Goal: Task Accomplishment & Management: Complete application form

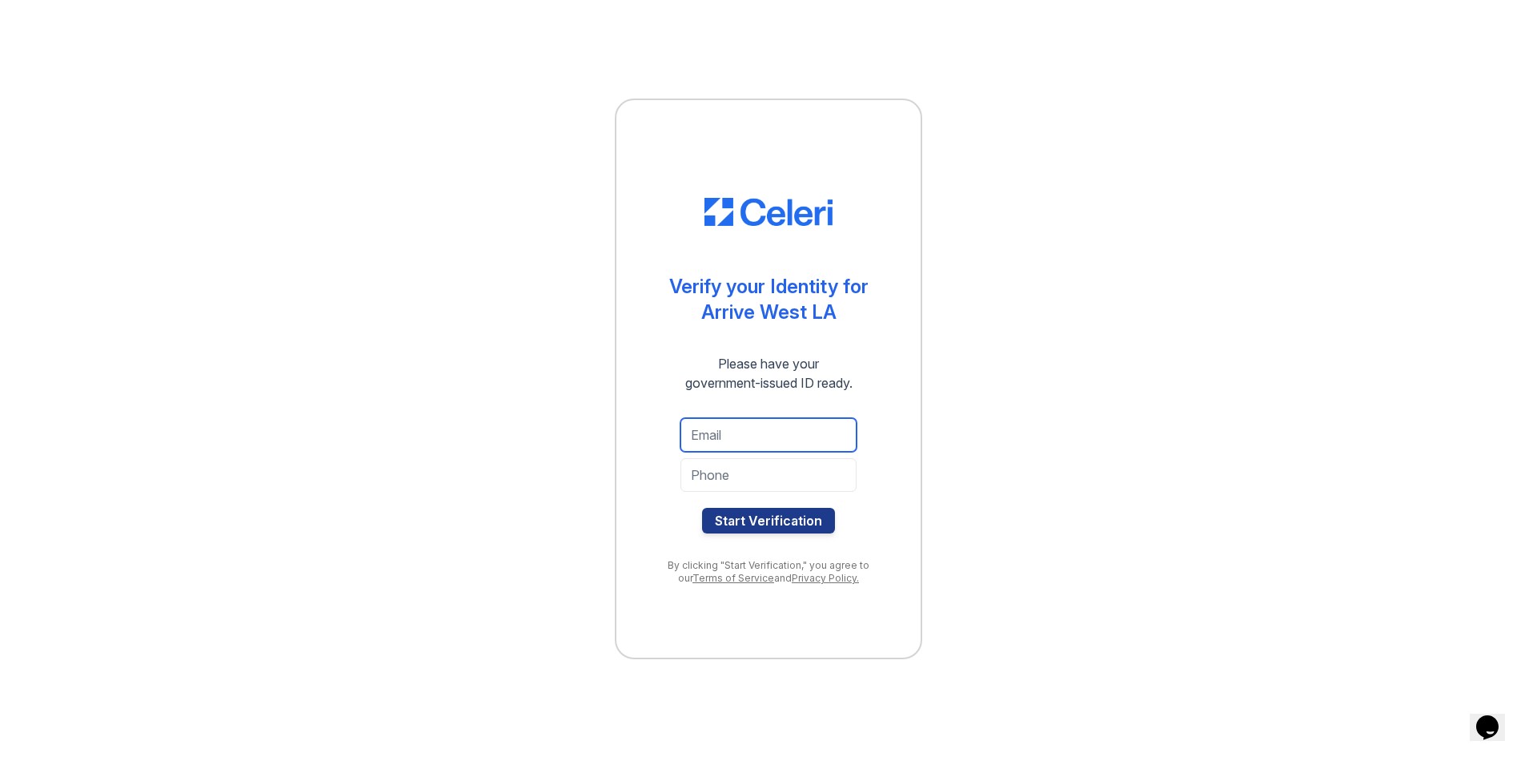
click at [715, 444] on input "email" at bounding box center [769, 435] width 176 height 34
type input "[EMAIL_ADDRESS][DOMAIN_NAME]"
click at [750, 484] on input "tel" at bounding box center [769, 475] width 176 height 34
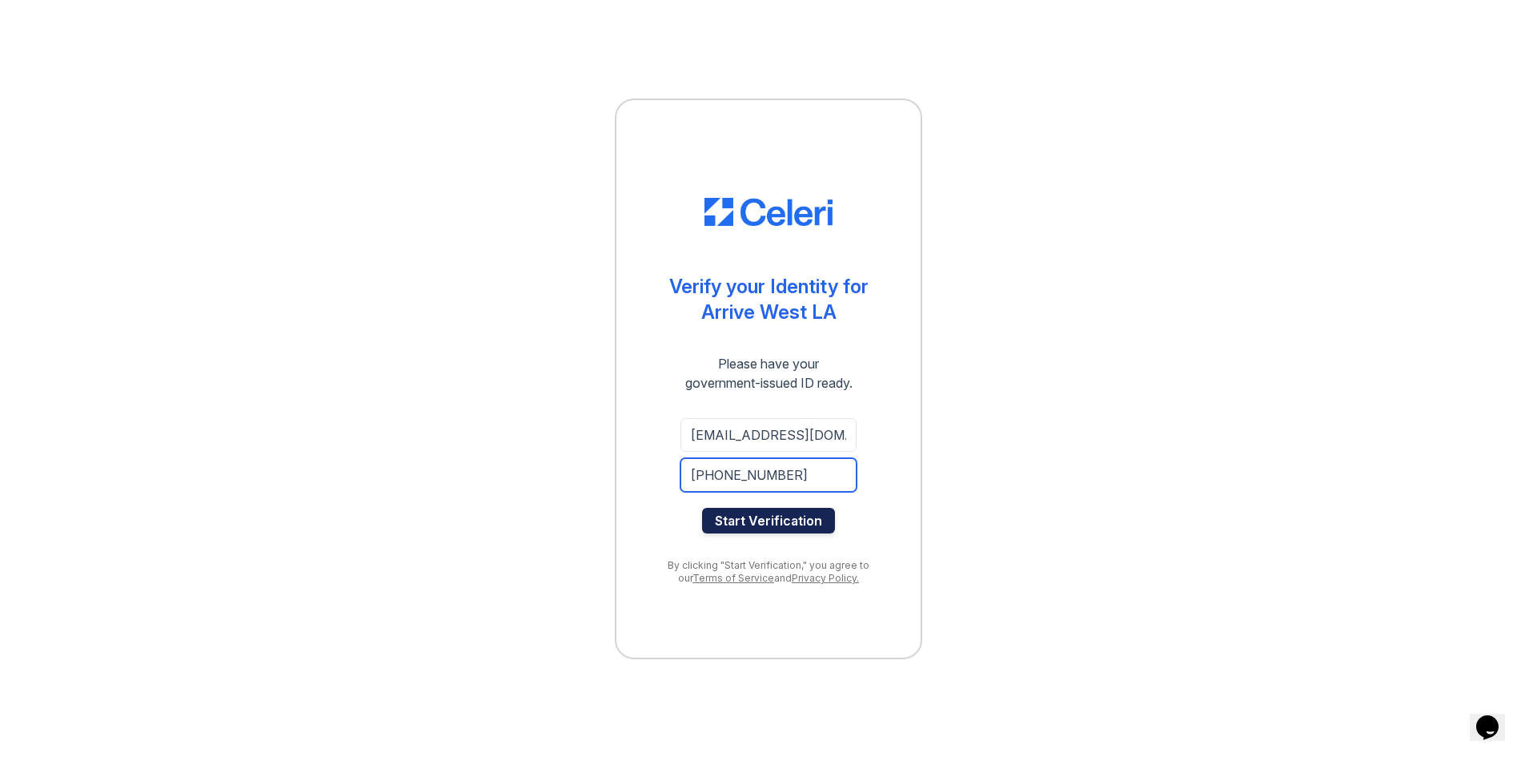
type input "[PHONE_NUMBER]"
click at [748, 522] on button "Start Verification" at bounding box center [768, 521] width 133 height 26
